Goal: Task Accomplishment & Management: Manage account settings

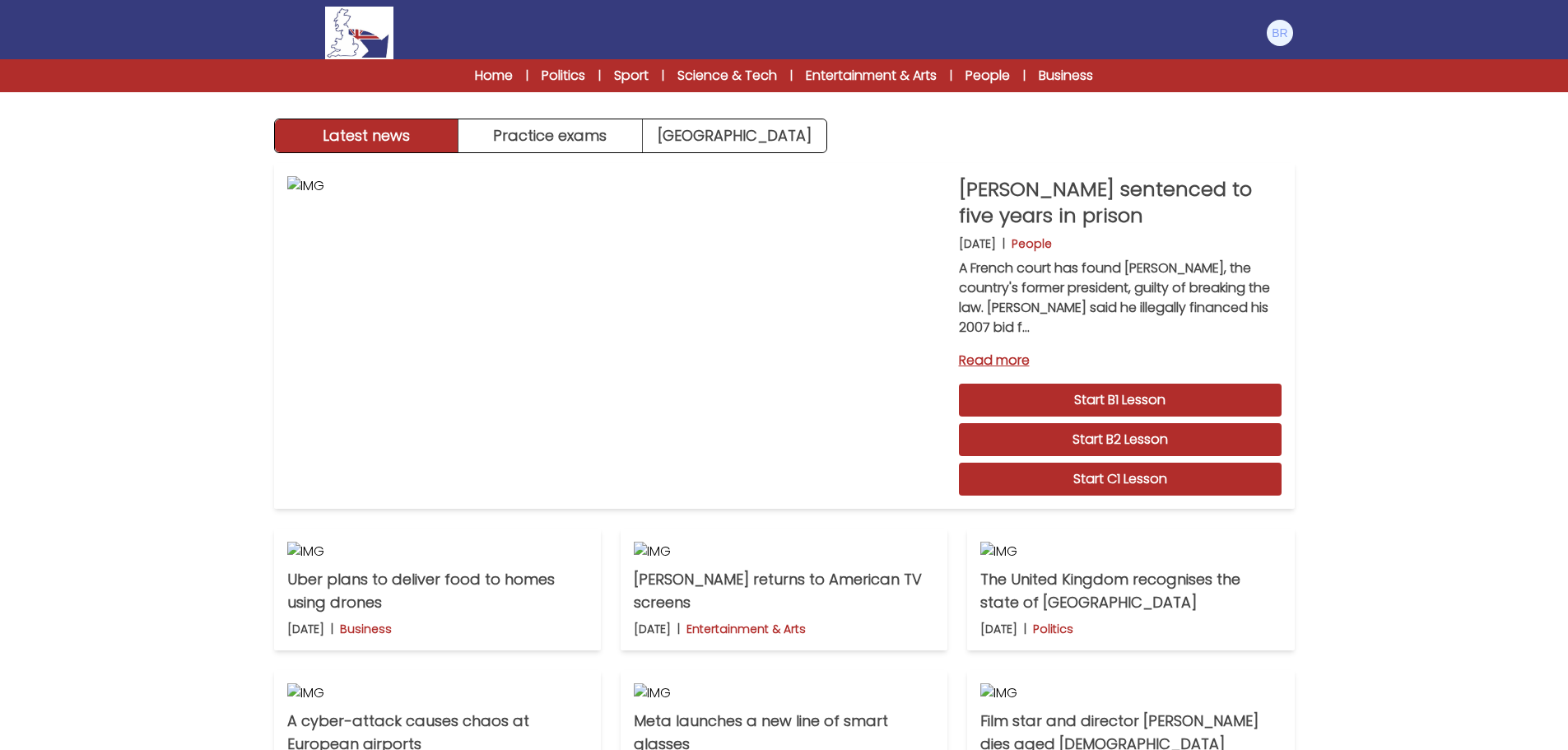
click at [1495, 303] on div "Latest news Practice exams [GEOGRAPHIC_DATA] Latest news [GEOGRAPHIC_DATA] Prac…" at bounding box center [784, 511] width 1568 height 1024
click at [1276, 36] on img at bounding box center [1280, 33] width 26 height 26
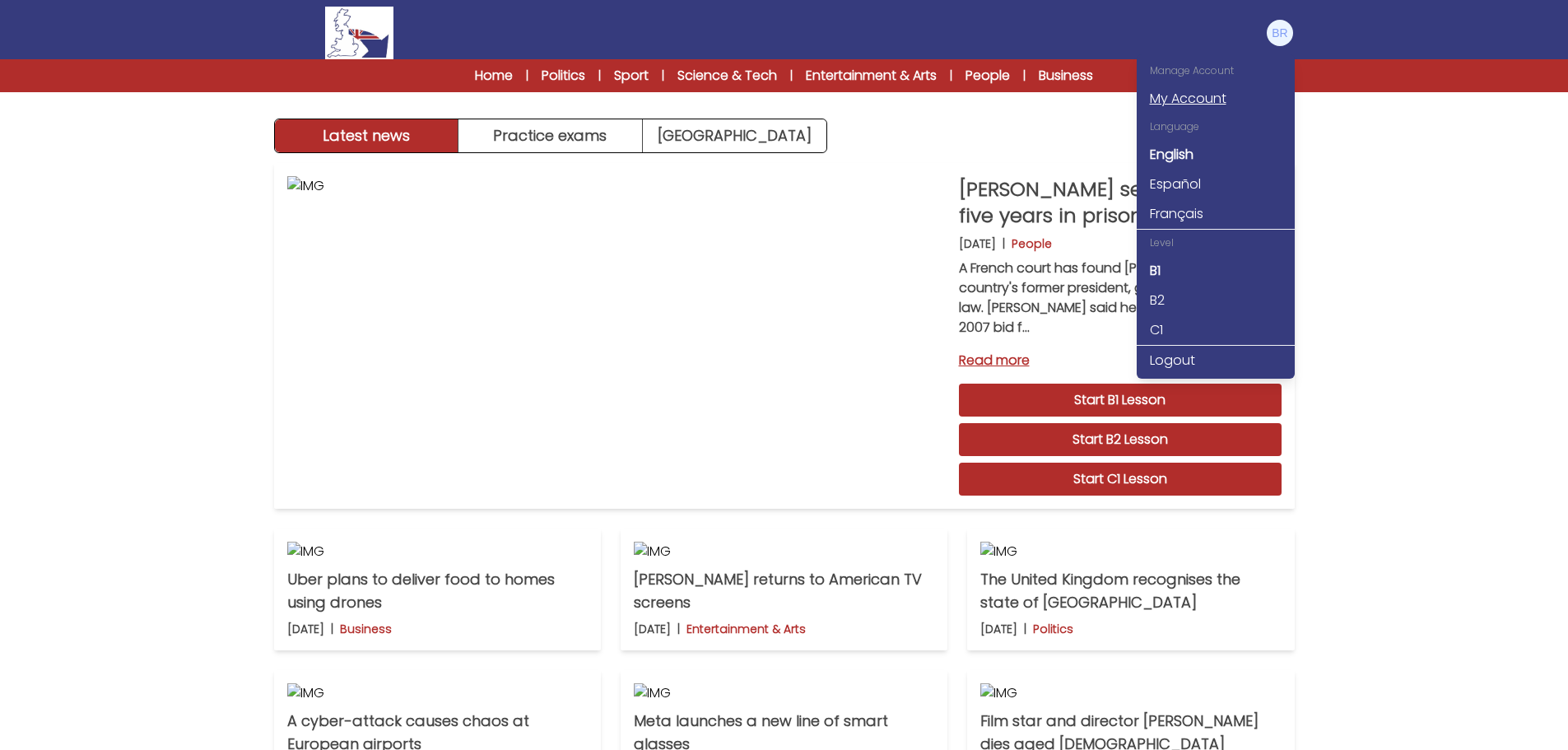
click at [1167, 99] on link "My Account" at bounding box center [1216, 98] width 158 height 29
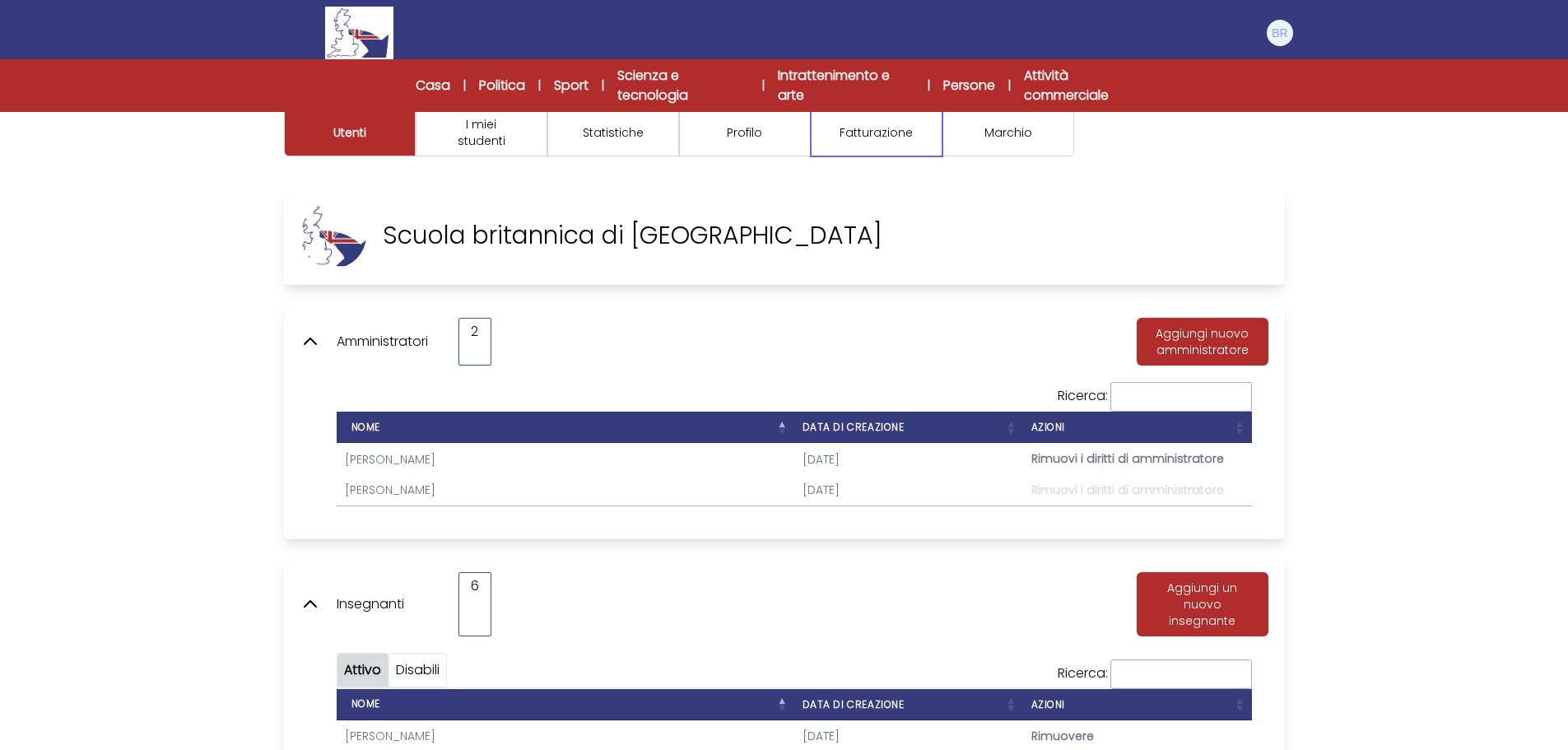
click at [868, 142] on button "Fatturazione" at bounding box center [876, 132] width 132 height 48
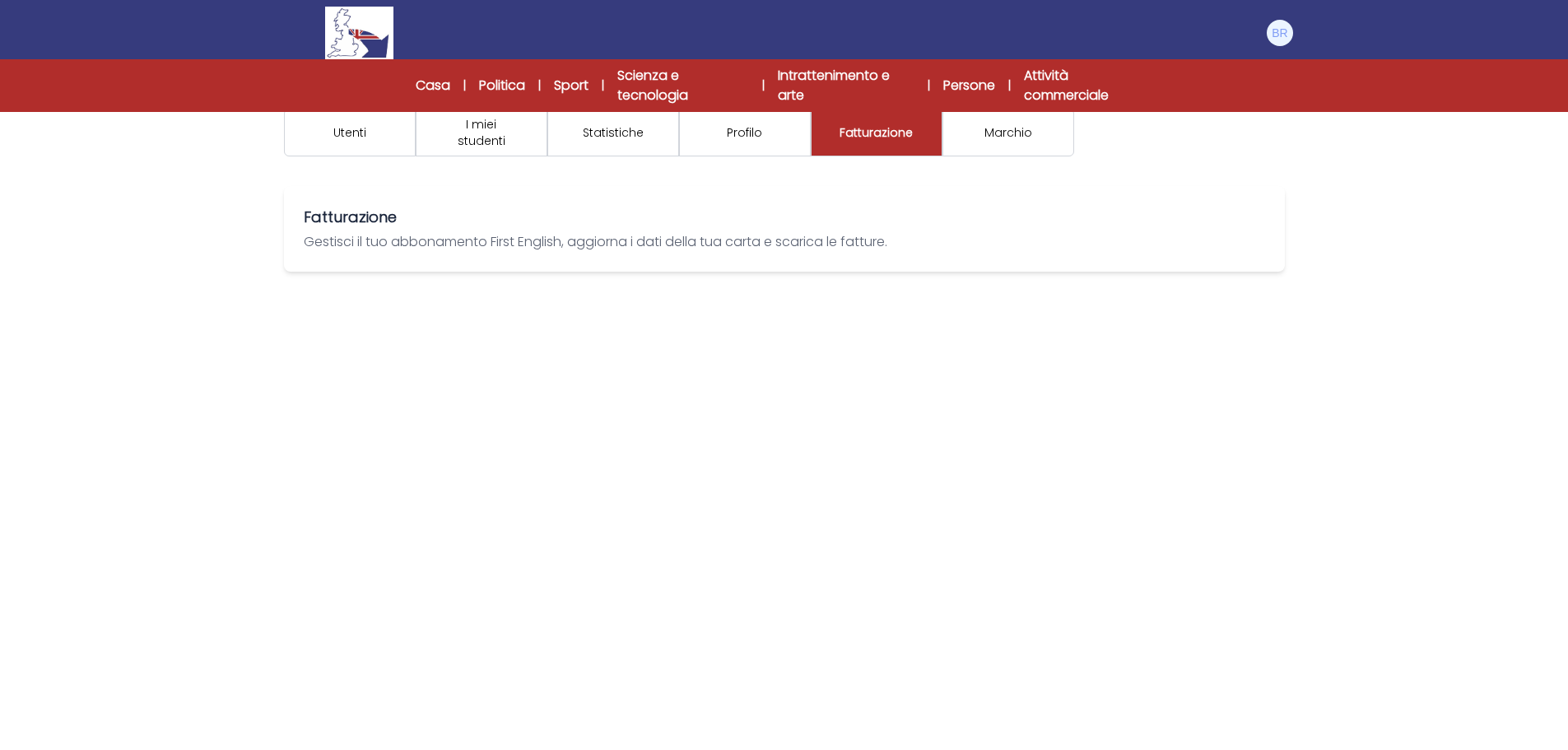
click at [576, 249] on font "Gestisci il tuo abbonamento First English, aggiorna i dati della tua carta e sc…" at bounding box center [595, 242] width 584 height 19
